Goal: Use online tool/utility

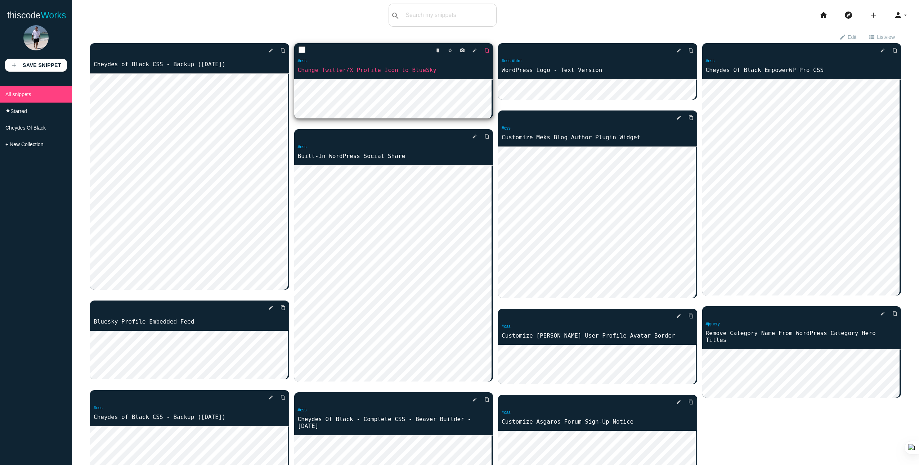
click at [484, 51] on icon "content_copy" at bounding box center [486, 50] width 5 height 13
click at [410, 9] on div "search All: All: Code: Title: Tag: All: Code: Title: Tag:" at bounding box center [443, 15] width 108 height 23
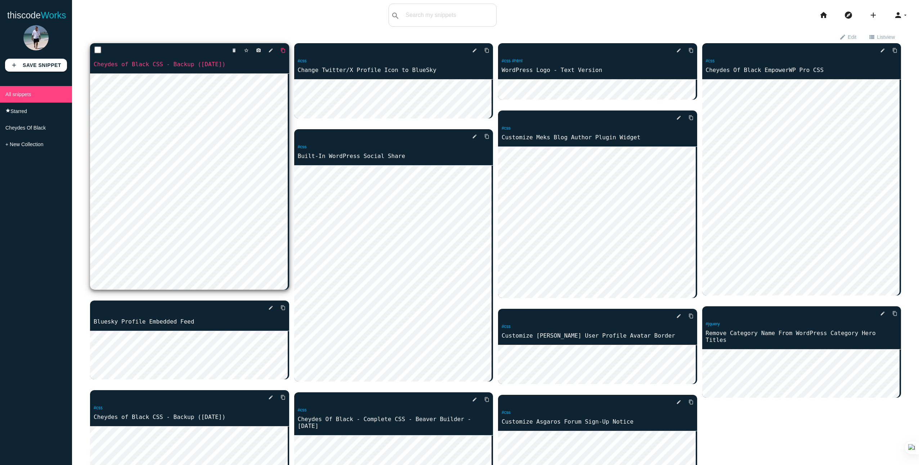
click at [284, 51] on icon "content_copy" at bounding box center [283, 50] width 5 height 13
